Goal: Communication & Community: Connect with others

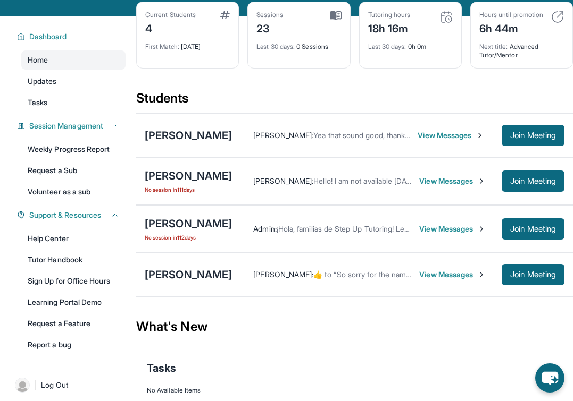
scroll to position [63, 0]
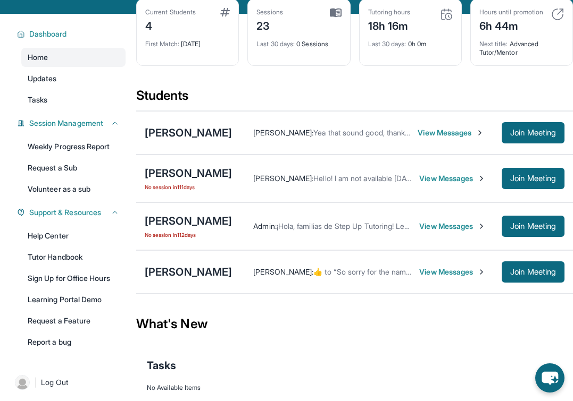
click at [441, 278] on span "View Messages" at bounding box center [449, 272] width 61 height 11
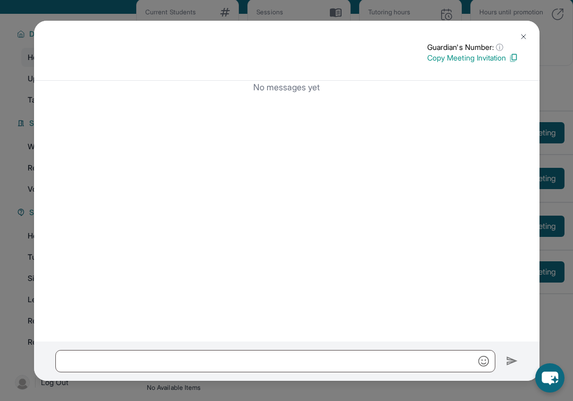
click at [517, 36] on button at bounding box center [523, 36] width 21 height 21
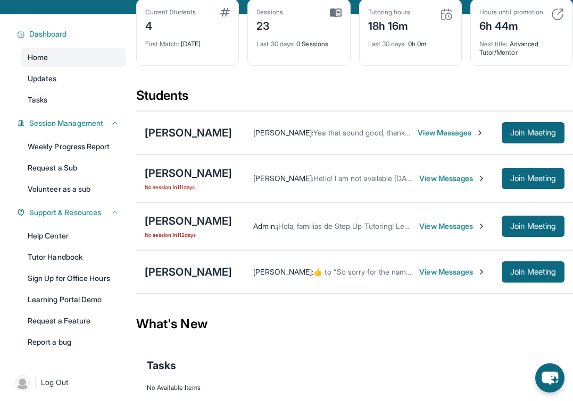
click at [196, 280] on div "[PERSON_NAME]" at bounding box center [188, 272] width 87 height 15
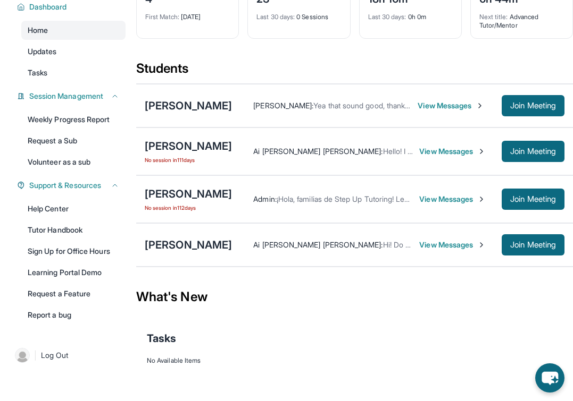
scroll to position [109, 0]
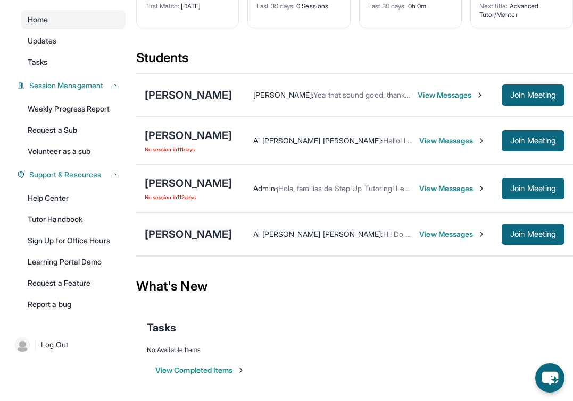
click at [182, 237] on div "[PERSON_NAME]" at bounding box center [188, 234] width 87 height 15
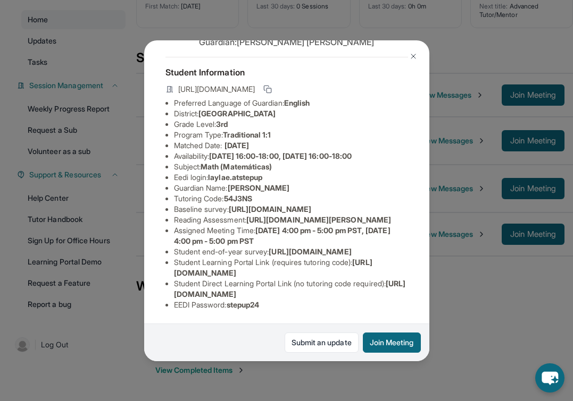
scroll to position [27, 0]
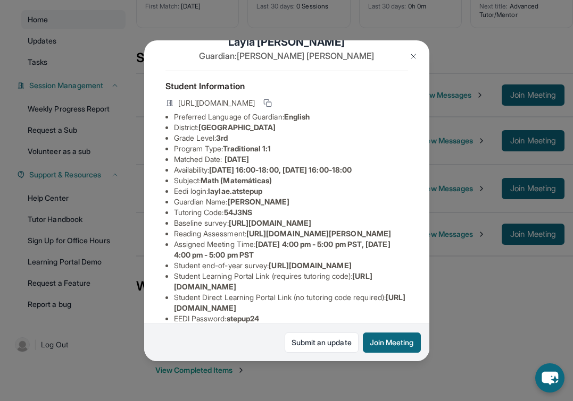
click at [410, 64] on button at bounding box center [412, 56] width 21 height 21
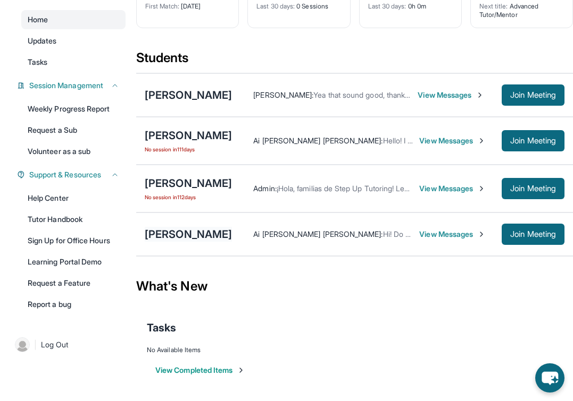
click at [190, 232] on div "[PERSON_NAME]" at bounding box center [188, 234] width 87 height 15
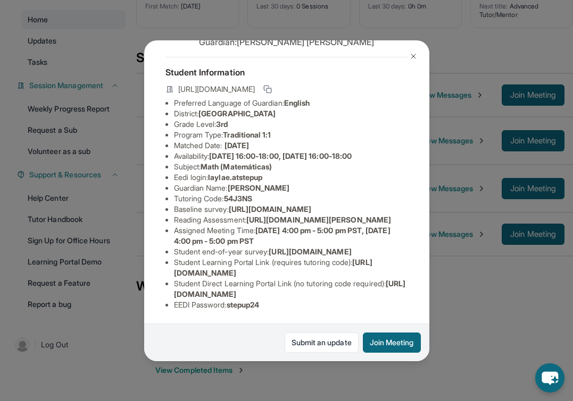
scroll to position [127, 0]
click at [411, 46] on button at bounding box center [412, 56] width 21 height 21
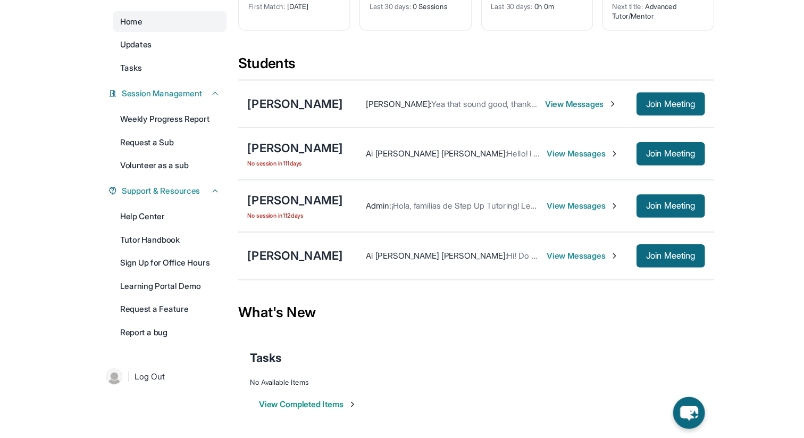
scroll to position [68, 0]
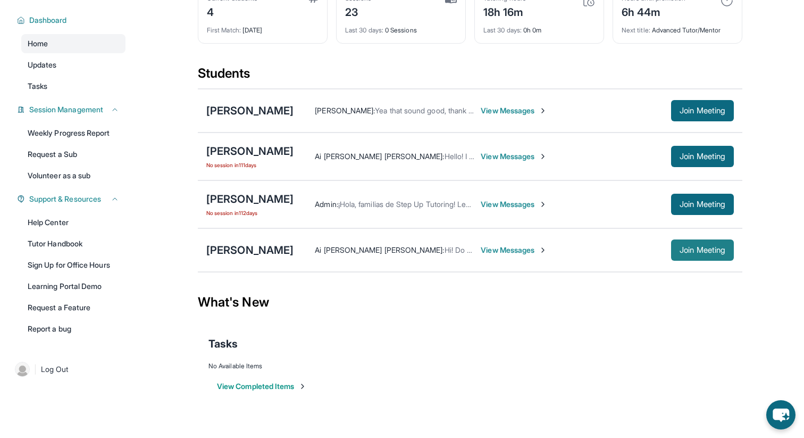
click at [572, 251] on span "Join Meeting" at bounding box center [702, 250] width 46 height 6
click at [519, 246] on span "View Messages" at bounding box center [514, 250] width 66 height 11
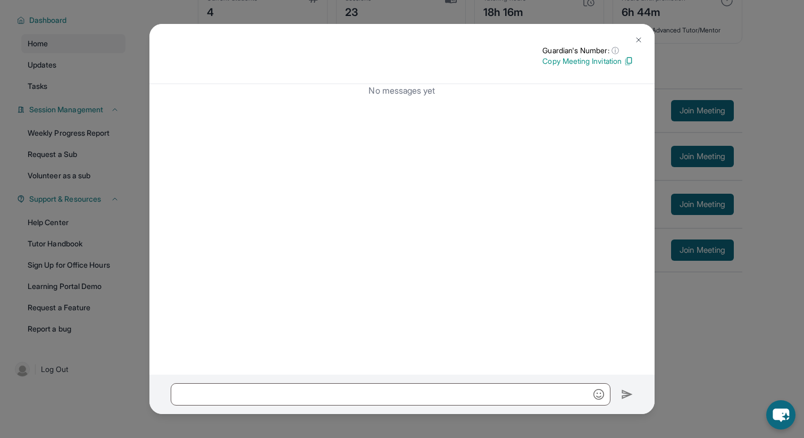
click at [572, 39] on button at bounding box center [638, 39] width 21 height 21
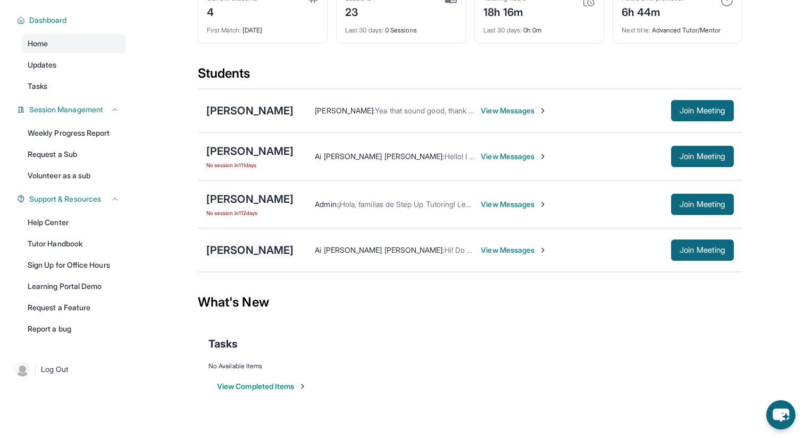
click at [234, 254] on div "[PERSON_NAME]" at bounding box center [249, 249] width 87 height 15
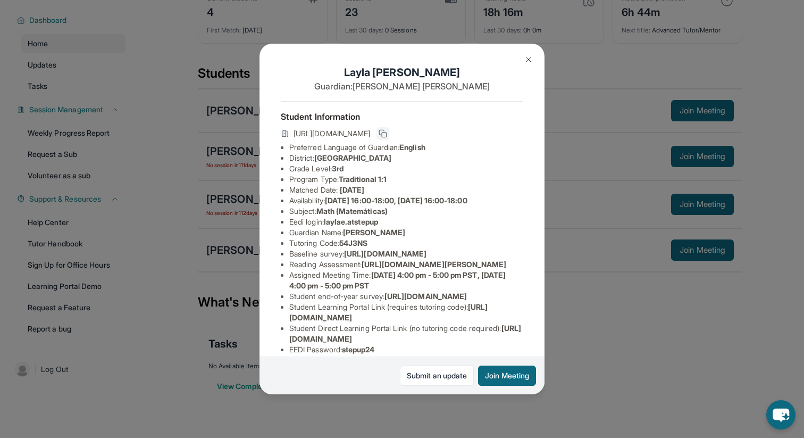
click at [387, 132] on rect at bounding box center [384, 134] width 5 height 5
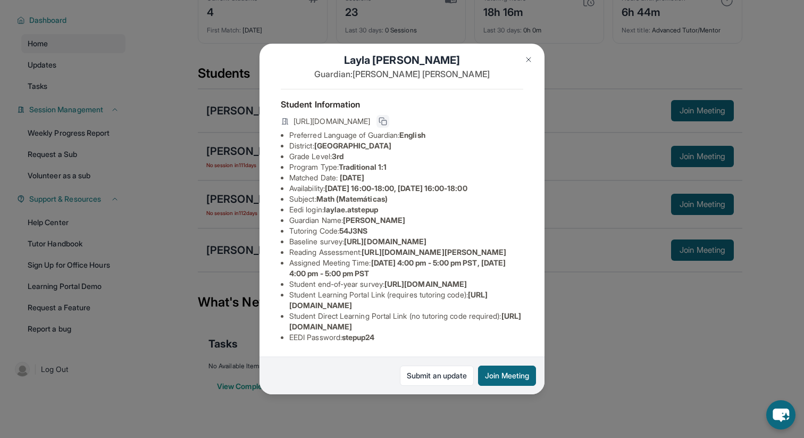
drag, startPoint x: 290, startPoint y: 216, endPoint x: 450, endPoint y: 231, distance: 160.1
click at [450, 236] on li "Baseline survey : https://airtable.com/apprlfn8WjpjBUn2G/shrK0QR6AaNyG5psY?pref…" at bounding box center [406, 241] width 234 height 11
click at [510, 247] on li "Reading Assessment : https://ql1qcxwx.paperform.co/?id=2025-s12718&name=Layla%2…" at bounding box center [406, 252] width 234 height 11
drag, startPoint x: 290, startPoint y: 215, endPoint x: 544, endPoint y: 240, distance: 255.9
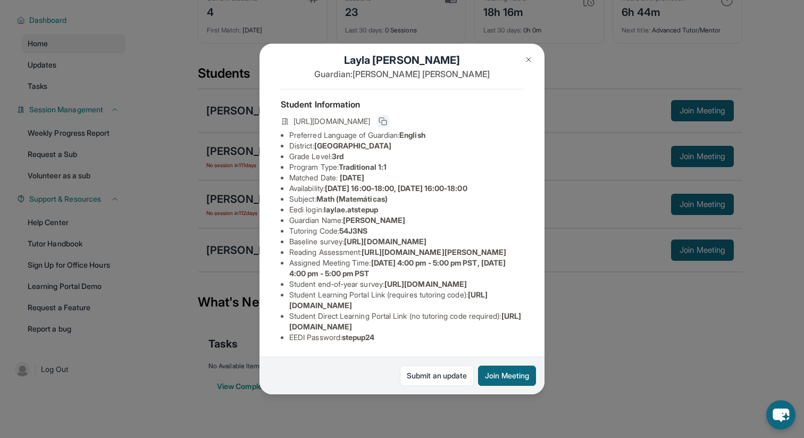
click at [544, 240] on div "Layla Espinoza Guardian: Ana Espinoza Student Information https://student-porta…" at bounding box center [402, 219] width 804 height 438
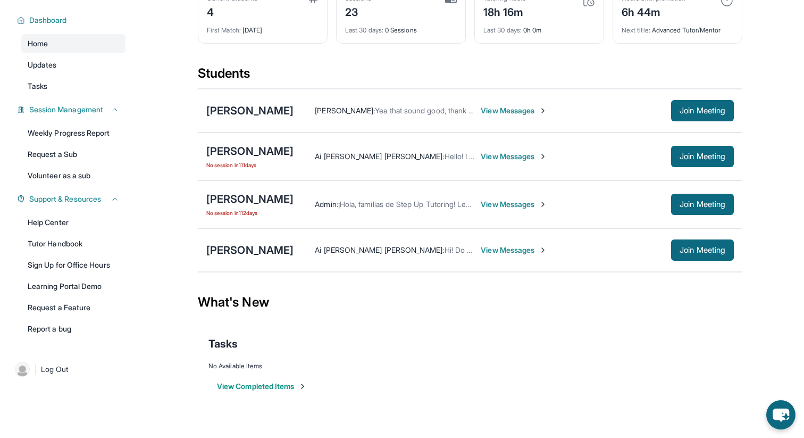
copy span "[URL][DOMAIN_NAME]"
click at [270, 251] on div "[PERSON_NAME]" at bounding box center [249, 249] width 87 height 15
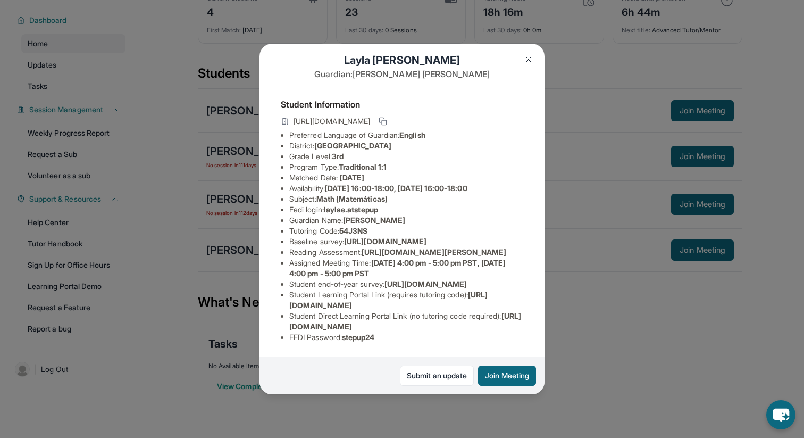
scroll to position [29, 379]
drag, startPoint x: 290, startPoint y: 233, endPoint x: 551, endPoint y: 256, distance: 261.5
click at [551, 256] on div "Layla Espinoza Guardian: Ana Espinoza Student Information https://student-porta…" at bounding box center [402, 219] width 804 height 438
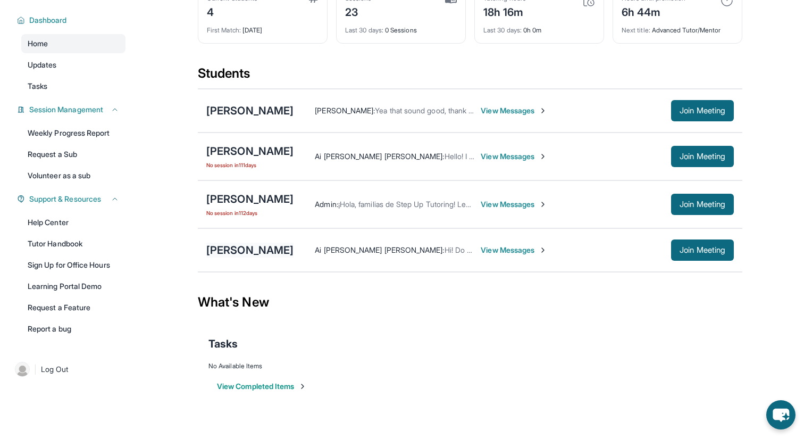
click at [232, 243] on div "[PERSON_NAME]" at bounding box center [249, 249] width 87 height 15
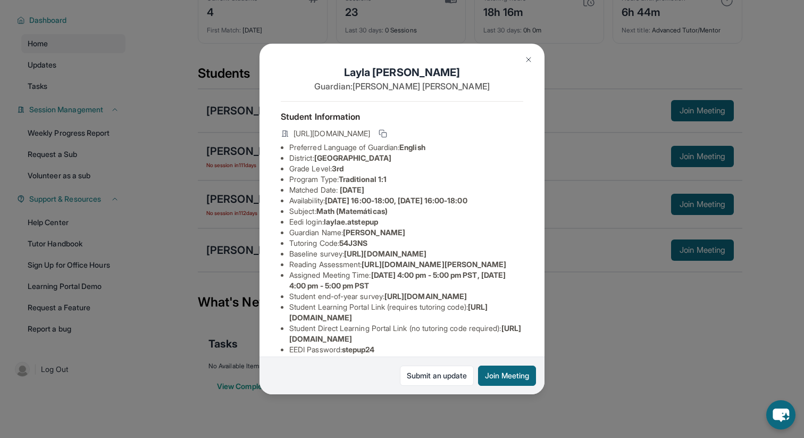
scroll to position [0, 379]
drag, startPoint x: 289, startPoint y: 264, endPoint x: 469, endPoint y: 287, distance: 182.3
click at [469, 287] on ul "Preferred Language of Guardian: English District: Riverside Unified School Dist…" at bounding box center [402, 248] width 242 height 213
copy span "[URL][DOMAIN_NAME]"
click at [531, 55] on img at bounding box center [528, 59] width 9 height 9
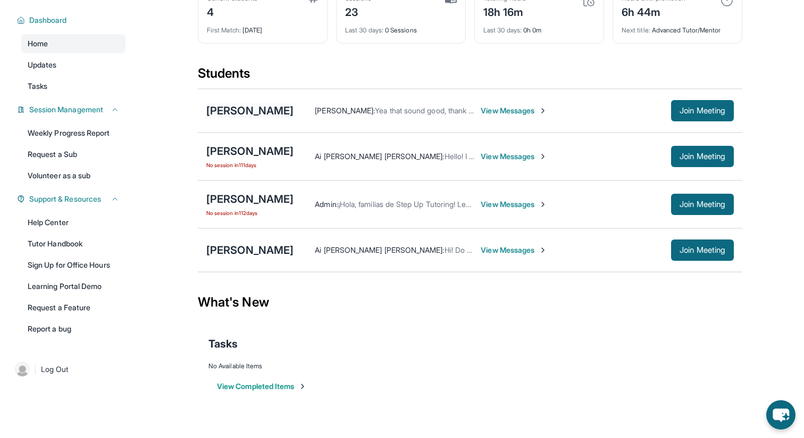
click at [249, 111] on div "[PERSON_NAME]" at bounding box center [249, 110] width 87 height 15
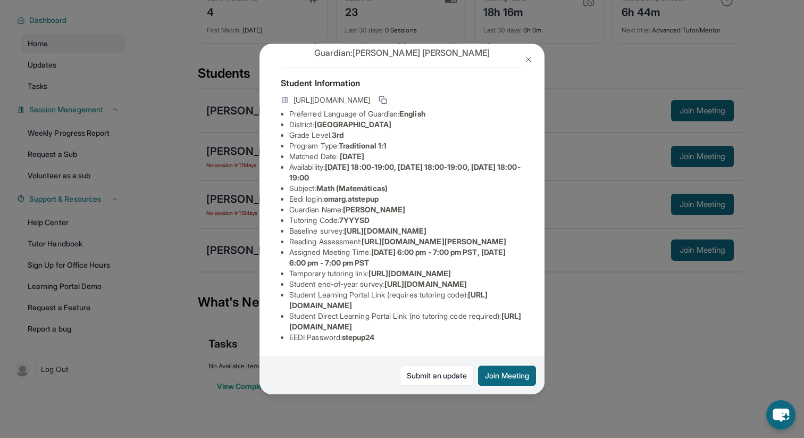
scroll to position [71, 0]
